Goal: Task Accomplishment & Management: Complete application form

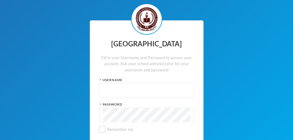
click at [107, 98] on input "text" at bounding box center [146, 91] width 87 height 14
type input "8473"
click at [131, 107] on div "Password" at bounding box center [146, 104] width 94 height 5
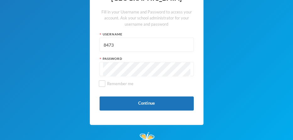
scroll to position [50, 0]
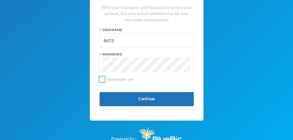
click at [104, 83] on input "Remember me" at bounding box center [101, 79] width 7 height 7
checkbox input "false"
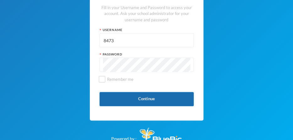
click at [152, 106] on button "Continue" at bounding box center [146, 99] width 94 height 14
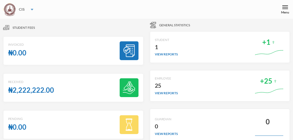
scroll to position [50, 0]
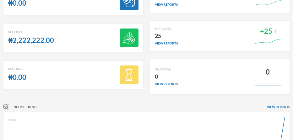
scroll to position [50, 0]
